Goal: Task Accomplishment & Management: Complete application form

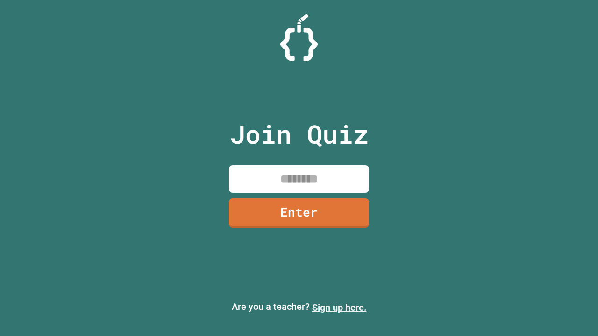
click at [339, 308] on link "Sign up here." at bounding box center [339, 307] width 55 height 11
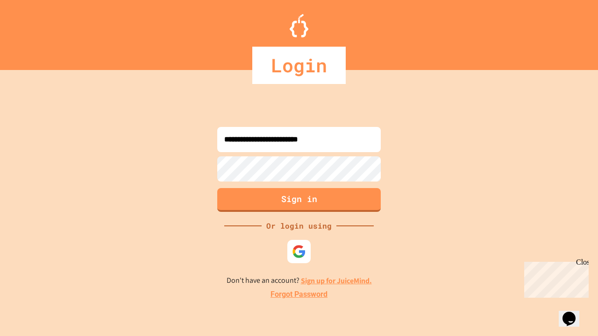
type input "**********"
